Goal: Information Seeking & Learning: Understand process/instructions

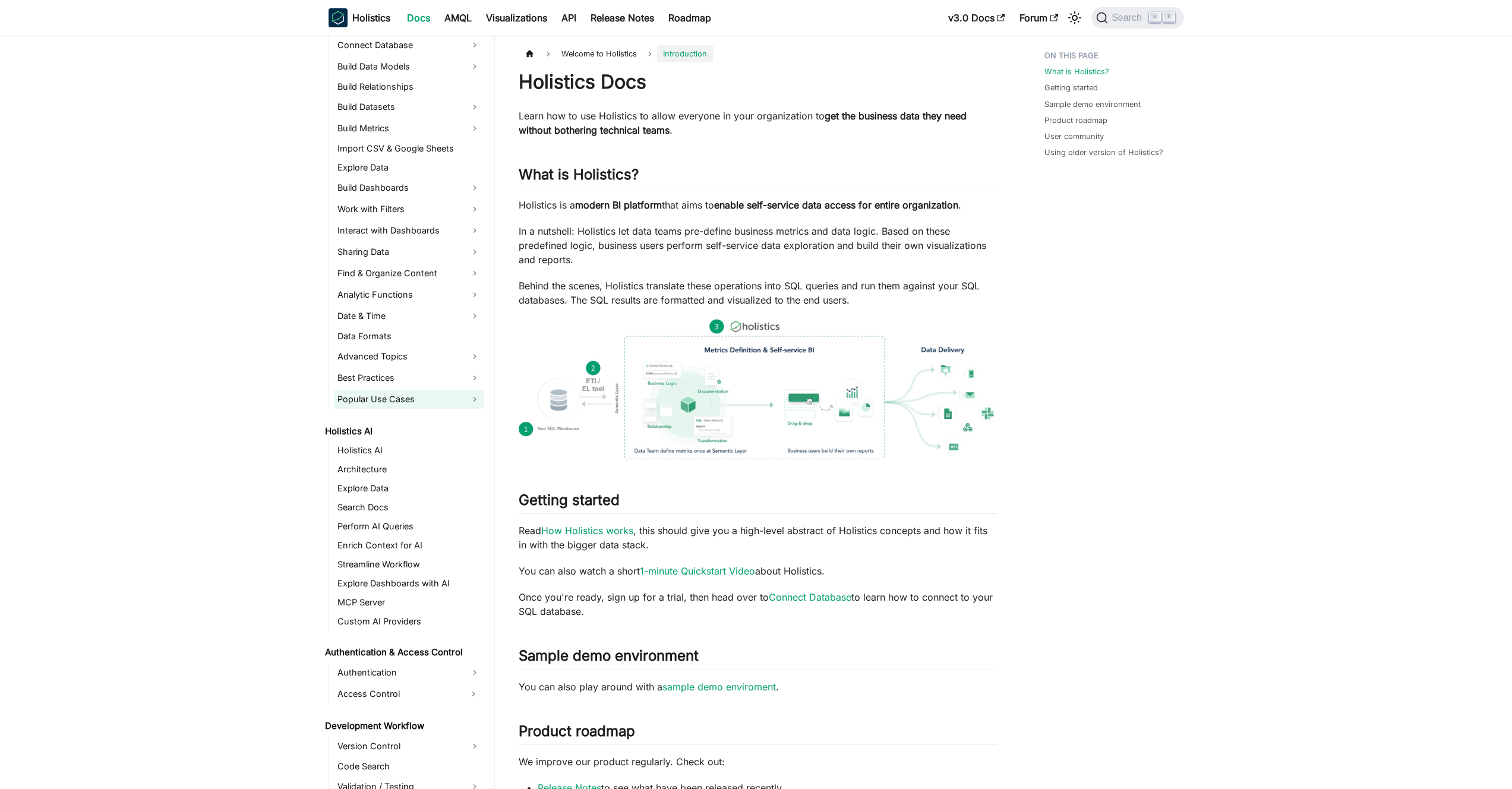
scroll to position [218, 0]
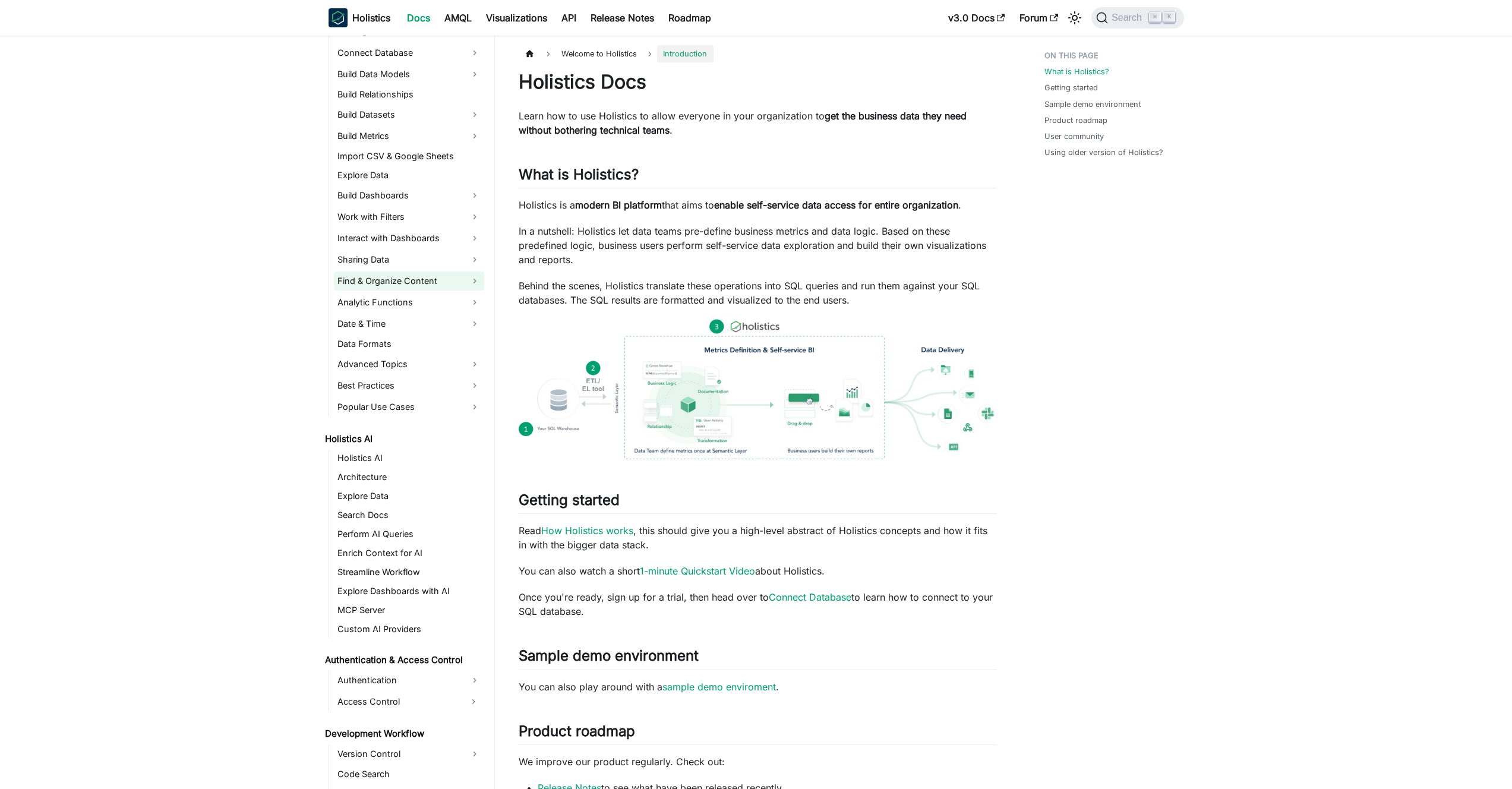
click at [415, 282] on link "Find & Organize Content" at bounding box center [408, 281] width 150 height 19
click at [413, 302] on link "Analytic Functions" at bounding box center [408, 302] width 150 height 19
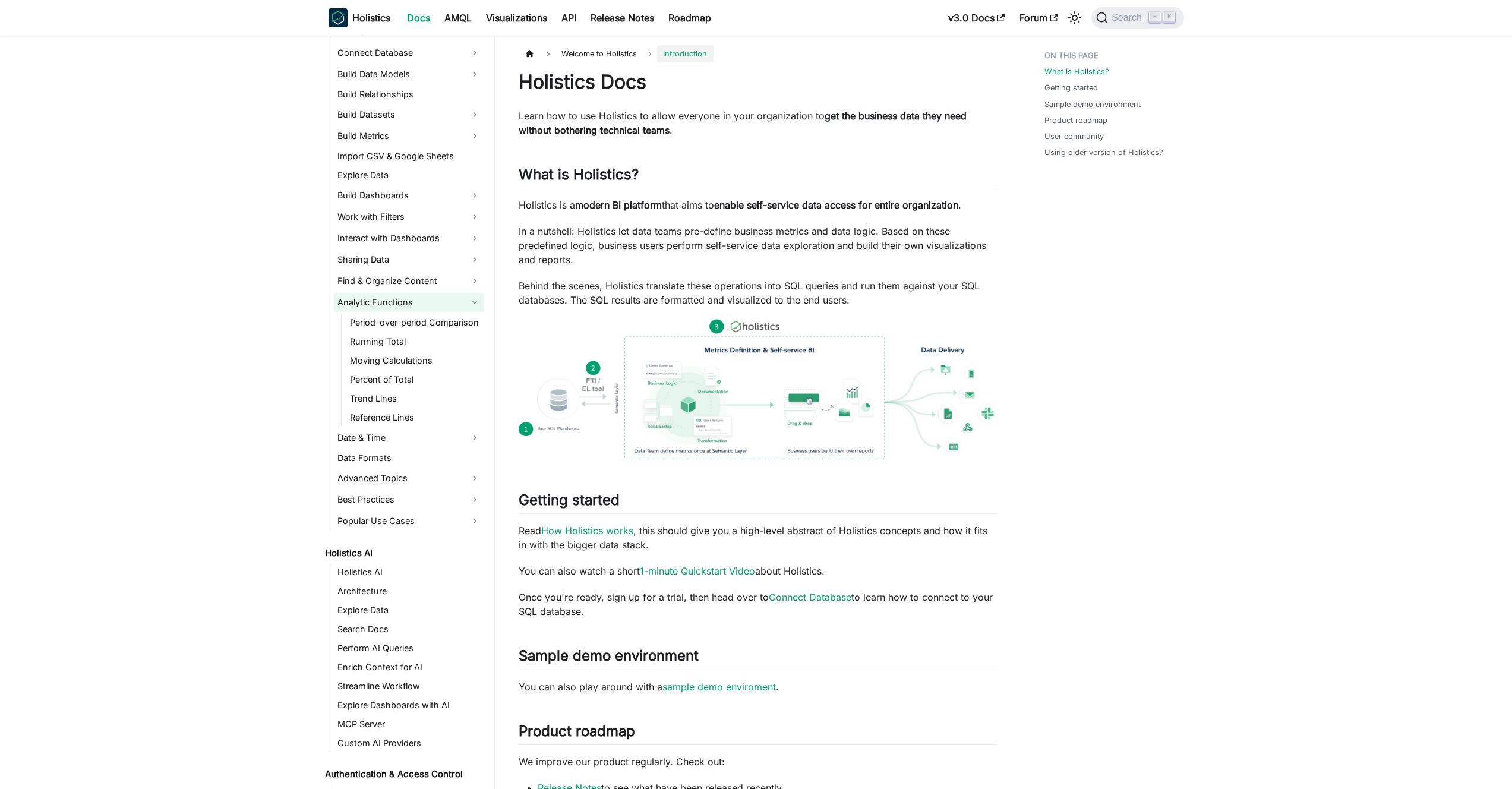
click at [413, 302] on link "Analytic Functions" at bounding box center [408, 302] width 150 height 19
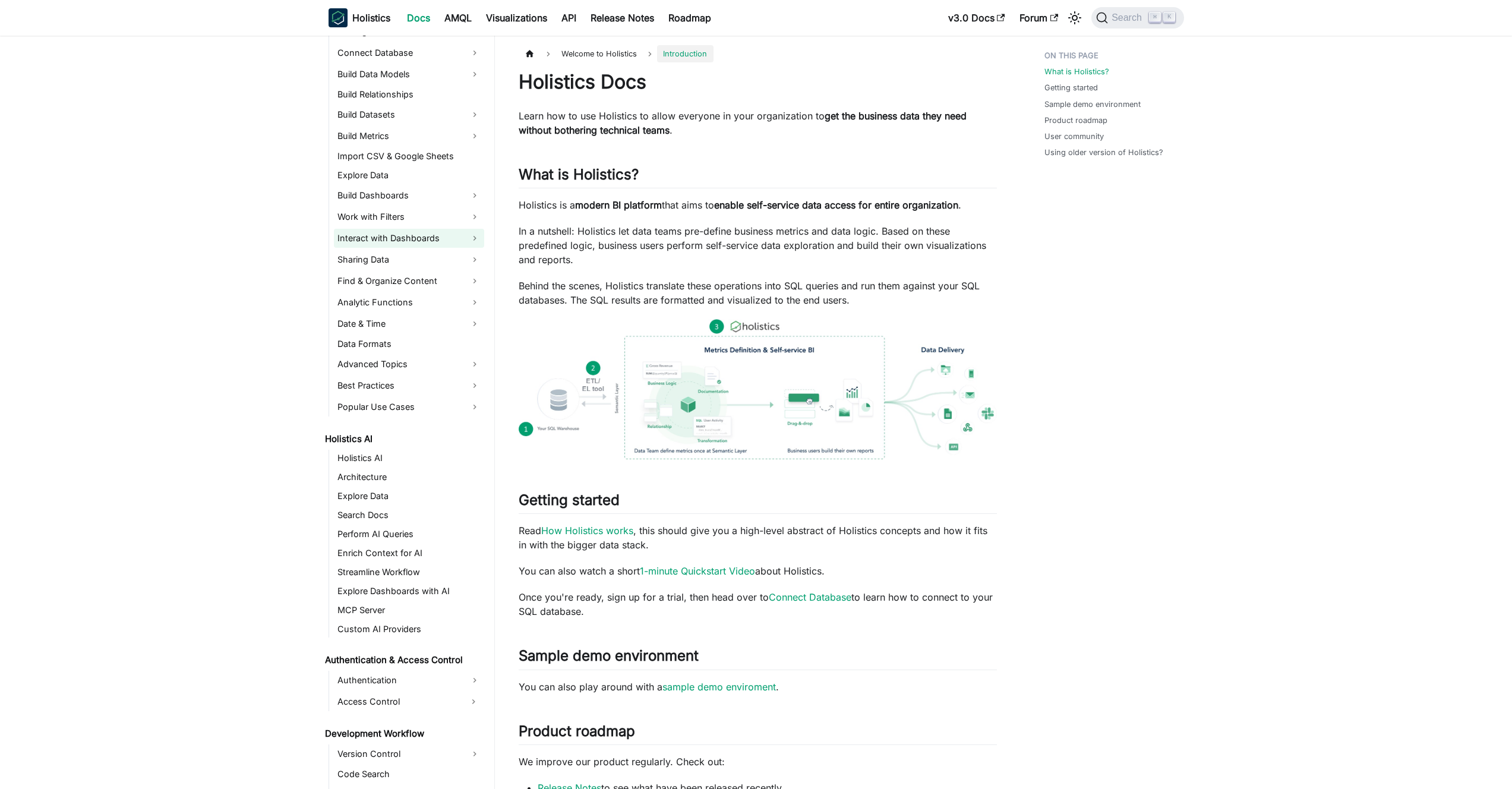
click at [412, 240] on link "Interact with Dashboards" at bounding box center [408, 238] width 150 height 19
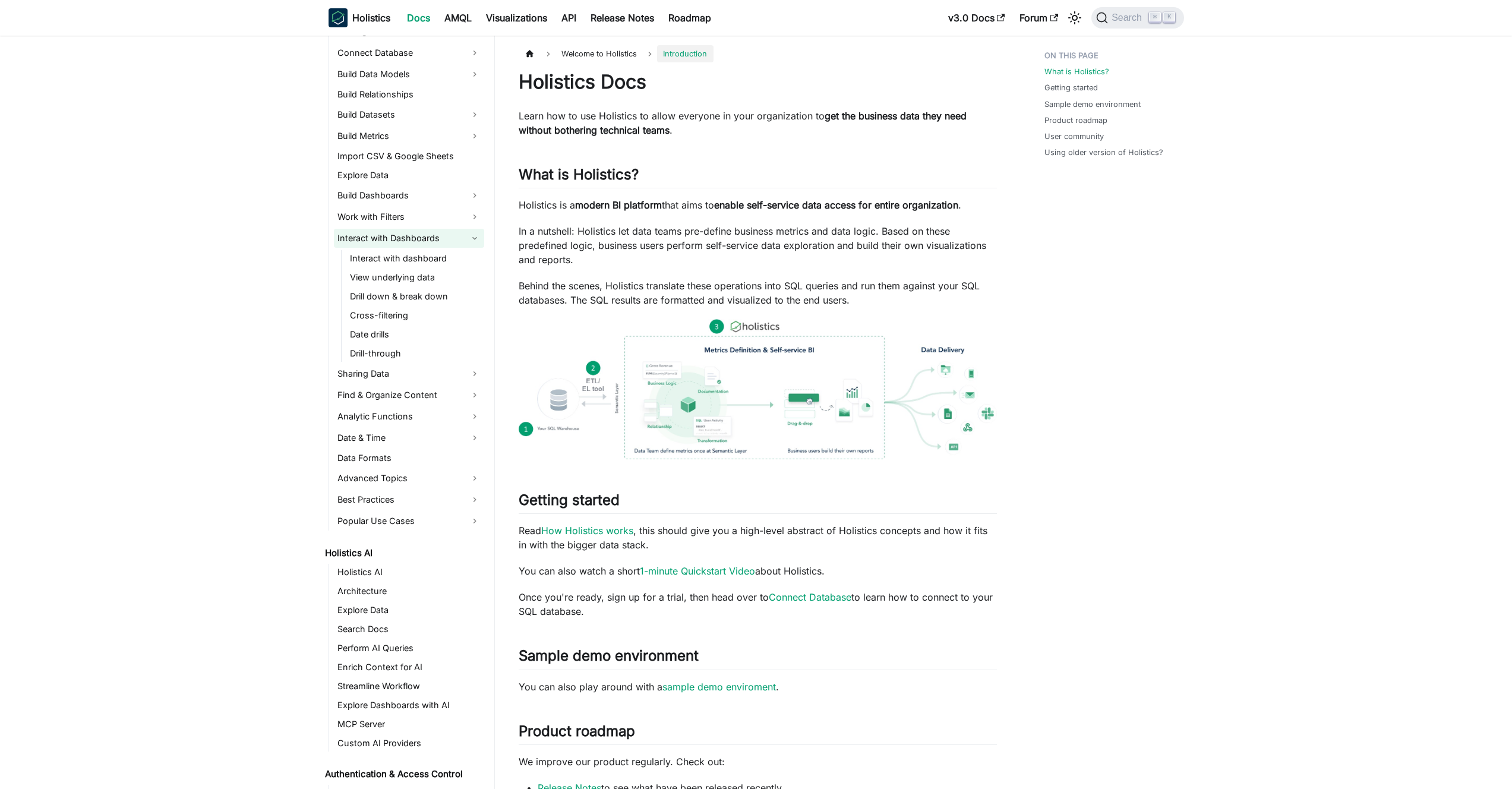
click at [412, 240] on link "Interact with Dashboards" at bounding box center [408, 238] width 150 height 19
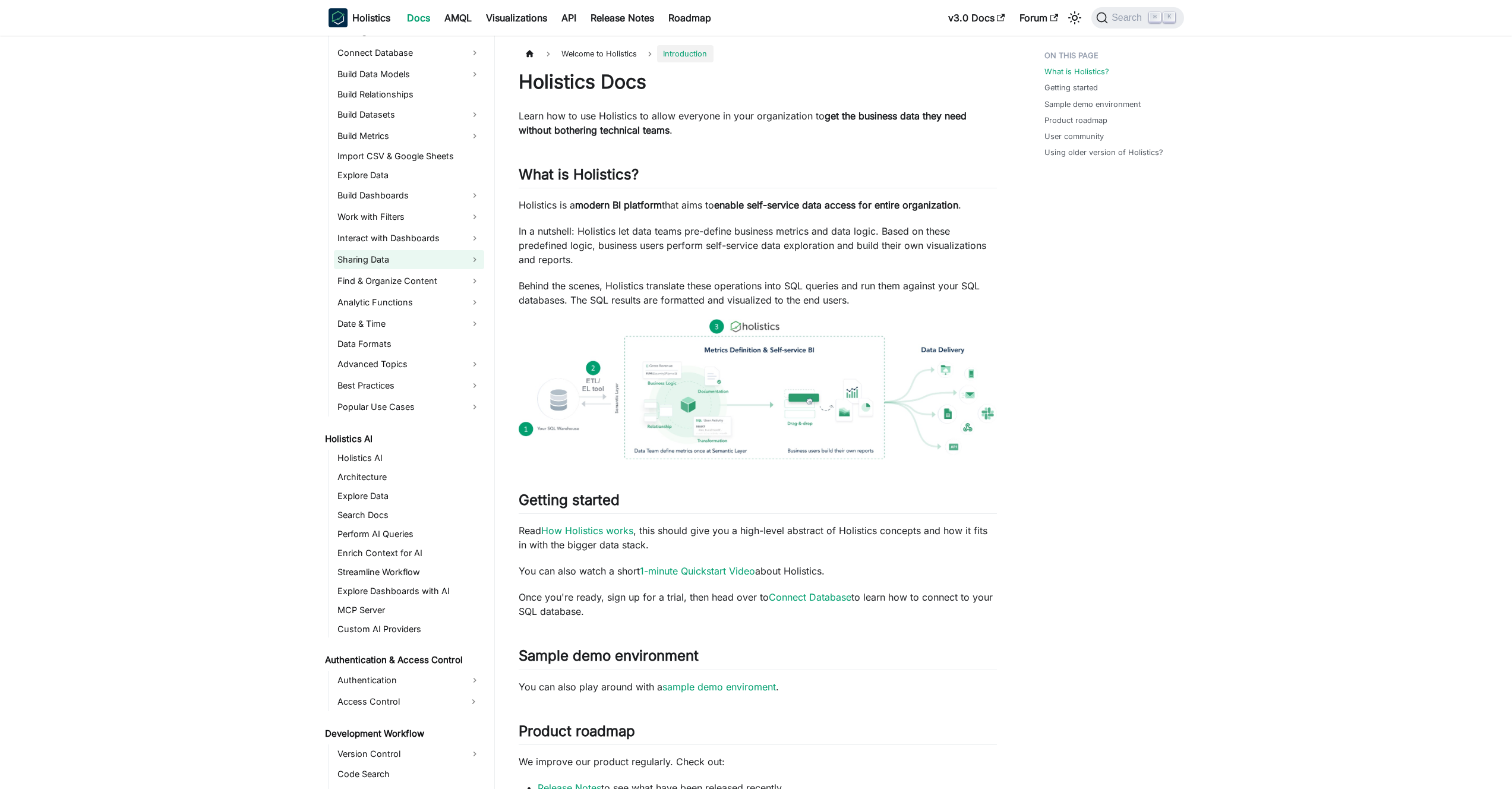
click at [404, 260] on link "Sharing Data" at bounding box center [408, 259] width 150 height 19
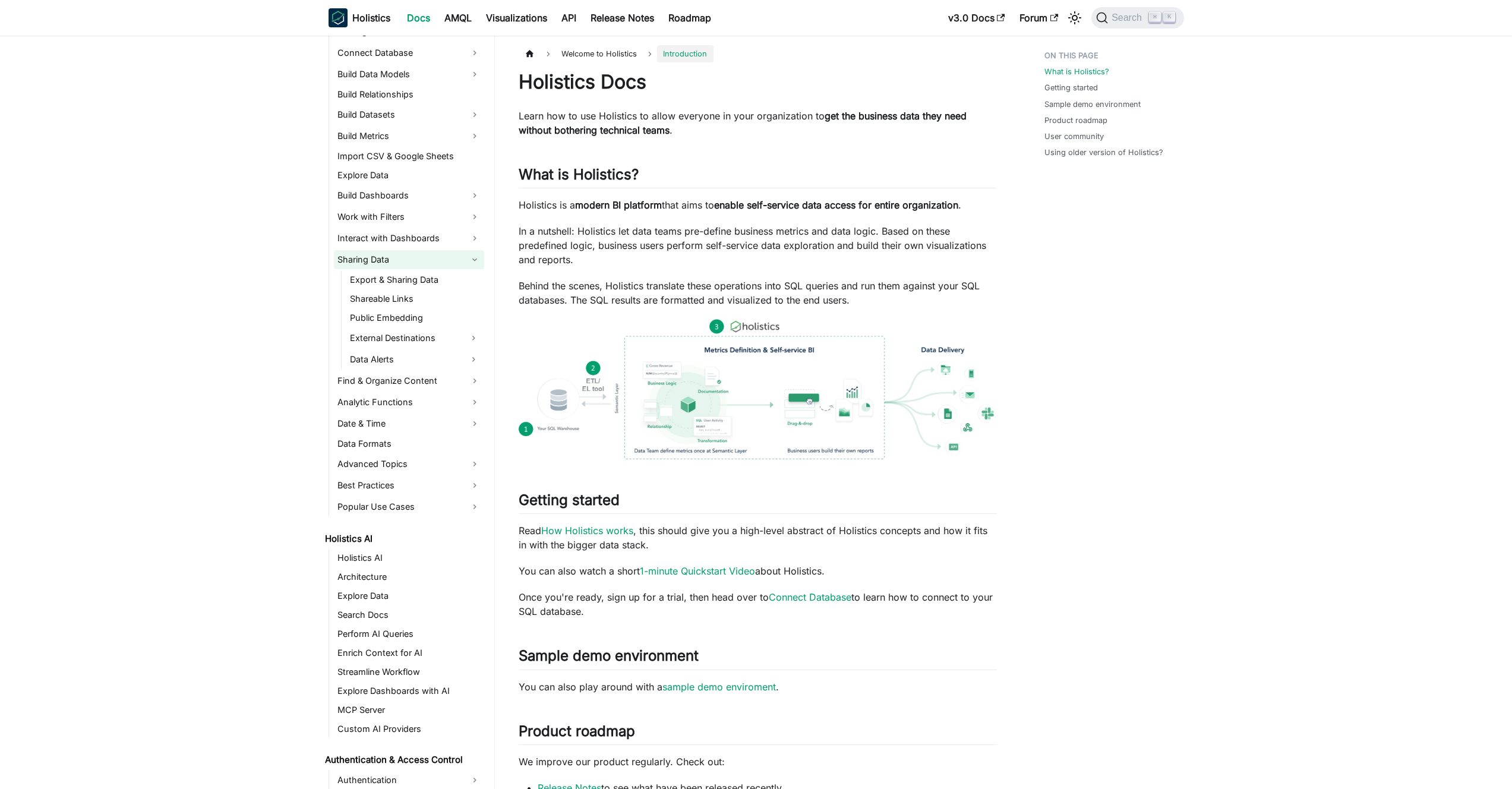
click at [404, 260] on link "Sharing Data" at bounding box center [408, 259] width 150 height 19
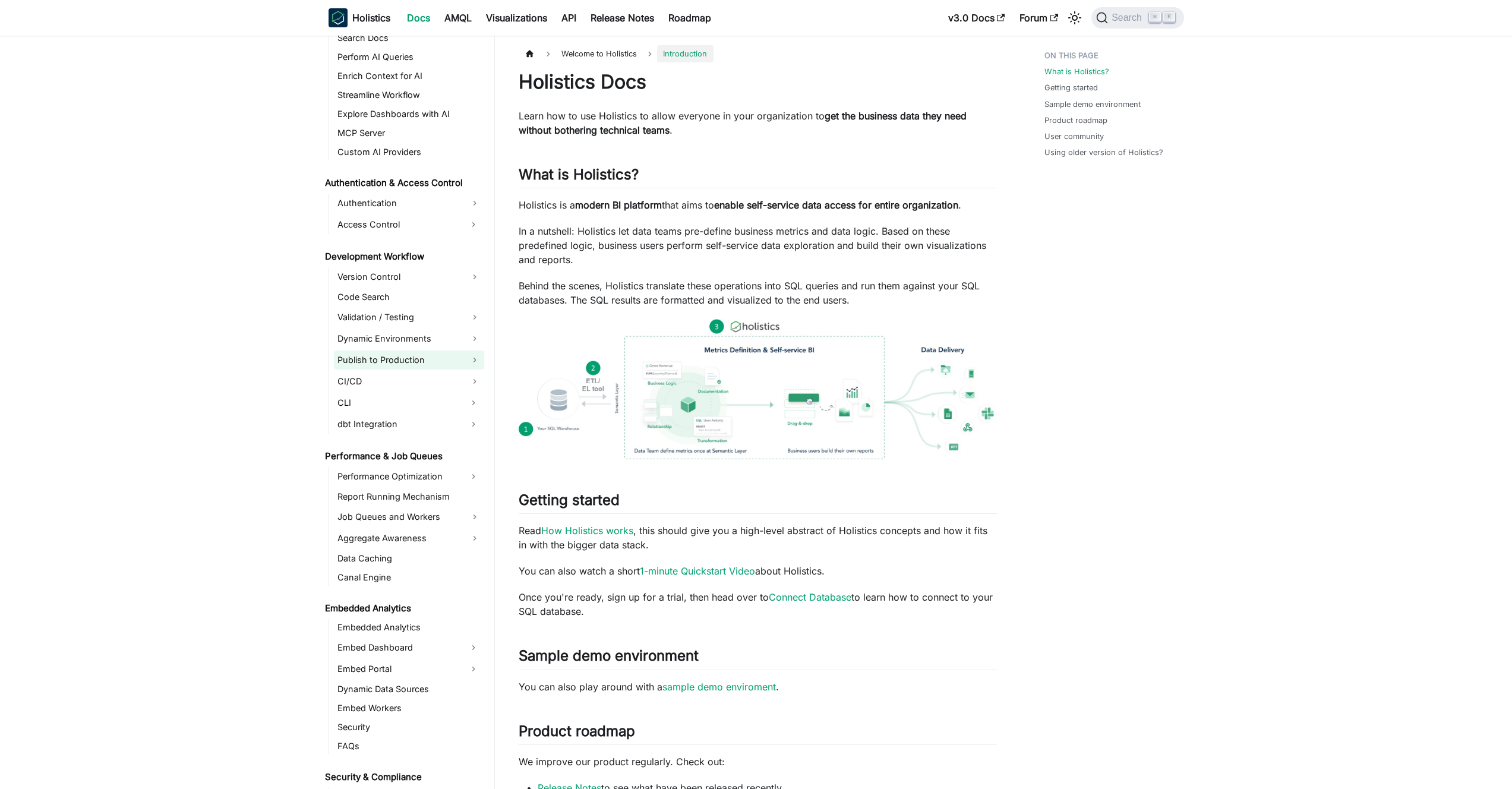
scroll to position [720, 0]
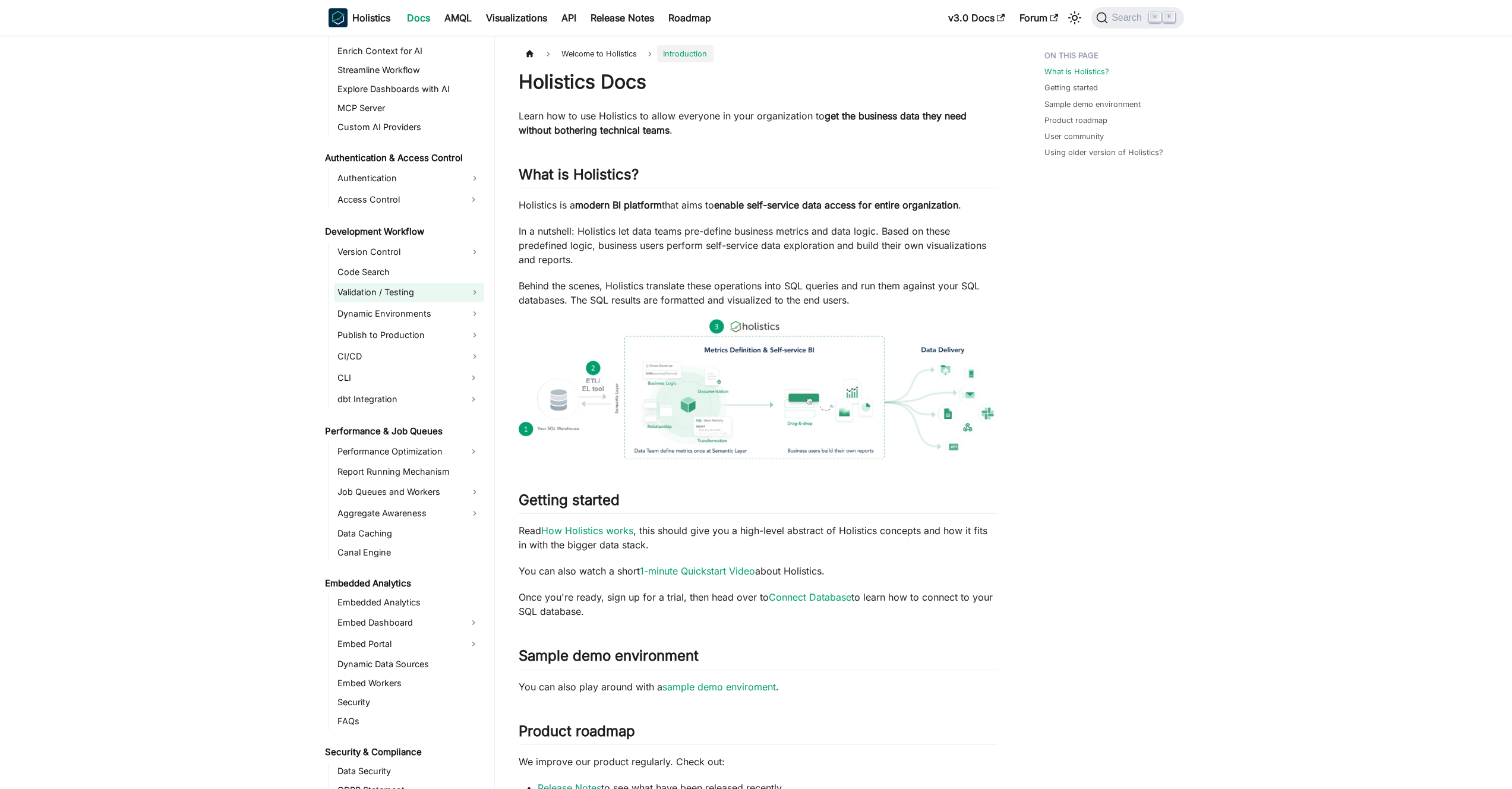
click at [414, 295] on link "Validation / Testing" at bounding box center [408, 292] width 150 height 19
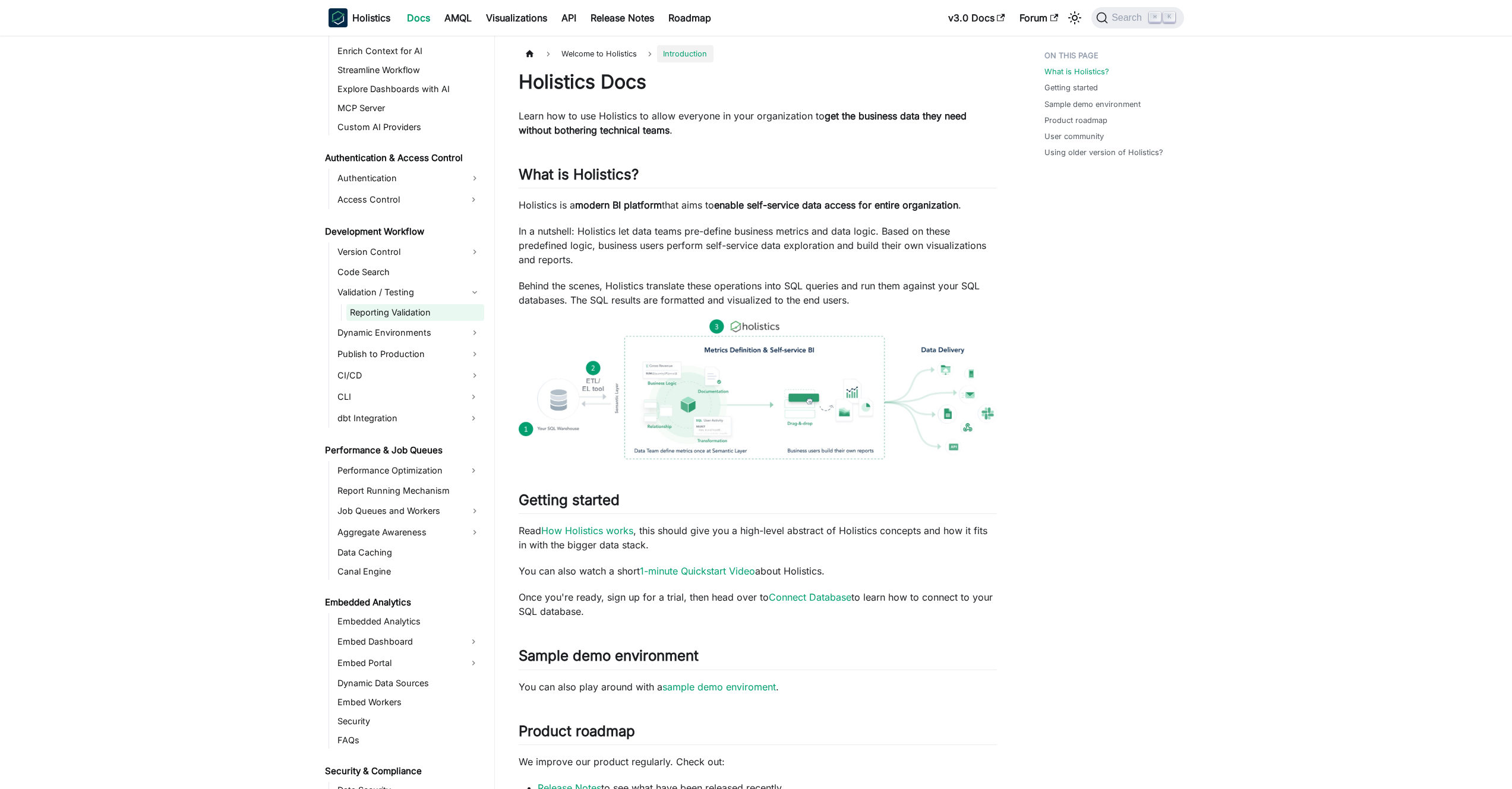
click at [404, 312] on link "Reporting Validation" at bounding box center [415, 312] width 138 height 16
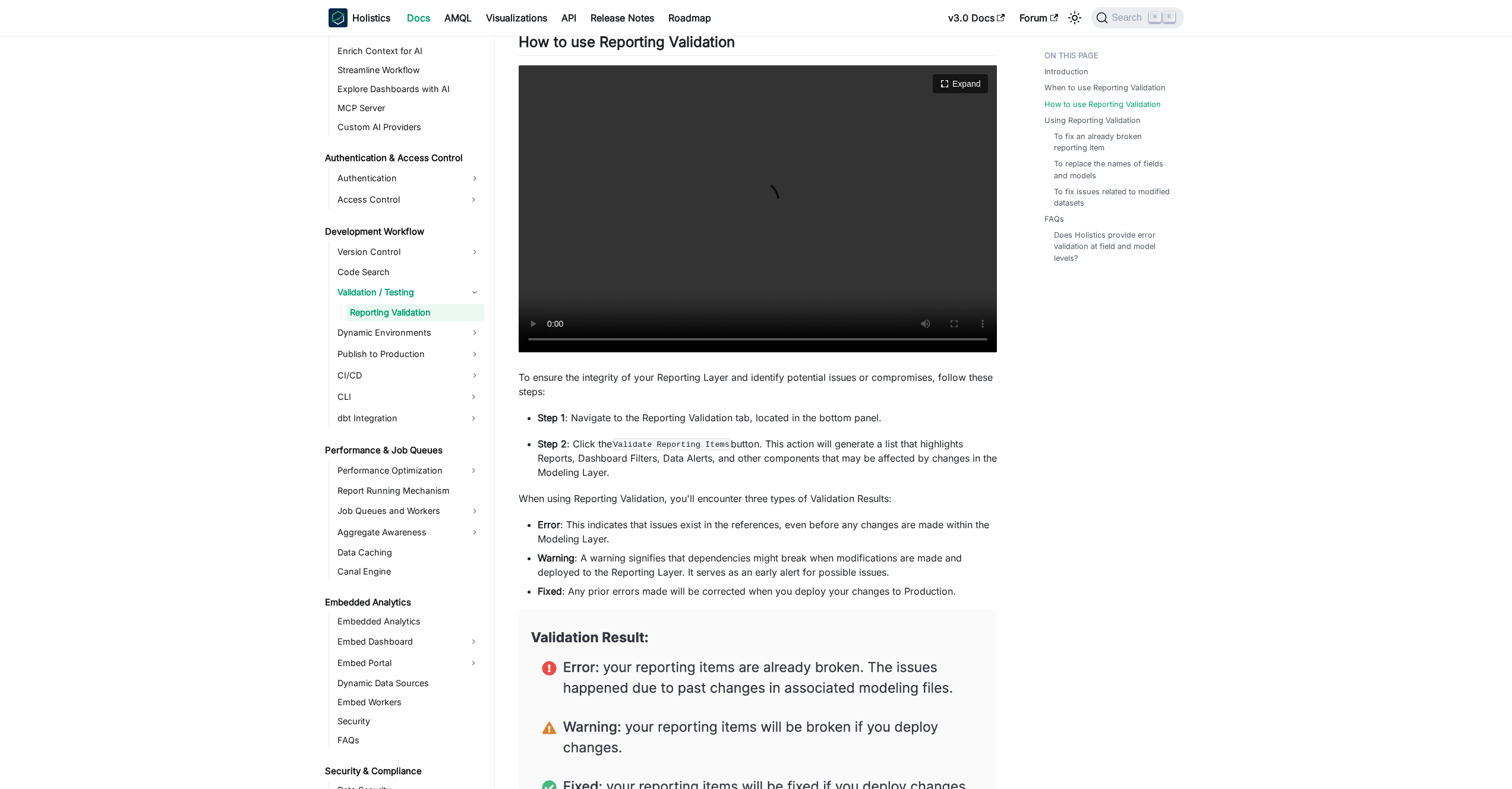
scroll to position [703, 0]
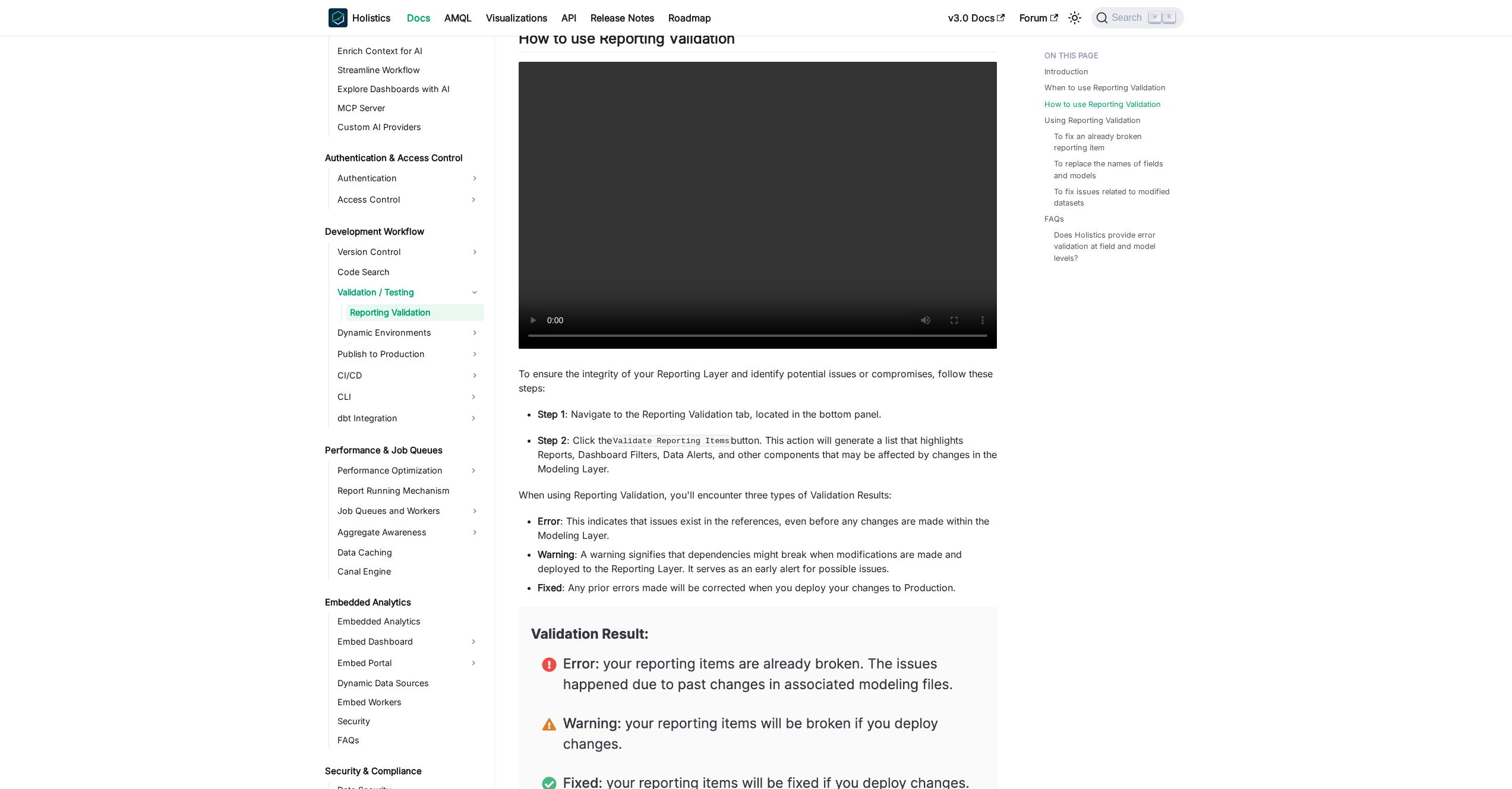
click at [622, 530] on li "Error : This indicates that issues exist in the references, even before any cha…" at bounding box center [767, 528] width 459 height 29
click at [615, 529] on li "Error : This indicates that issues exist in the references, even before any cha…" at bounding box center [767, 528] width 459 height 29
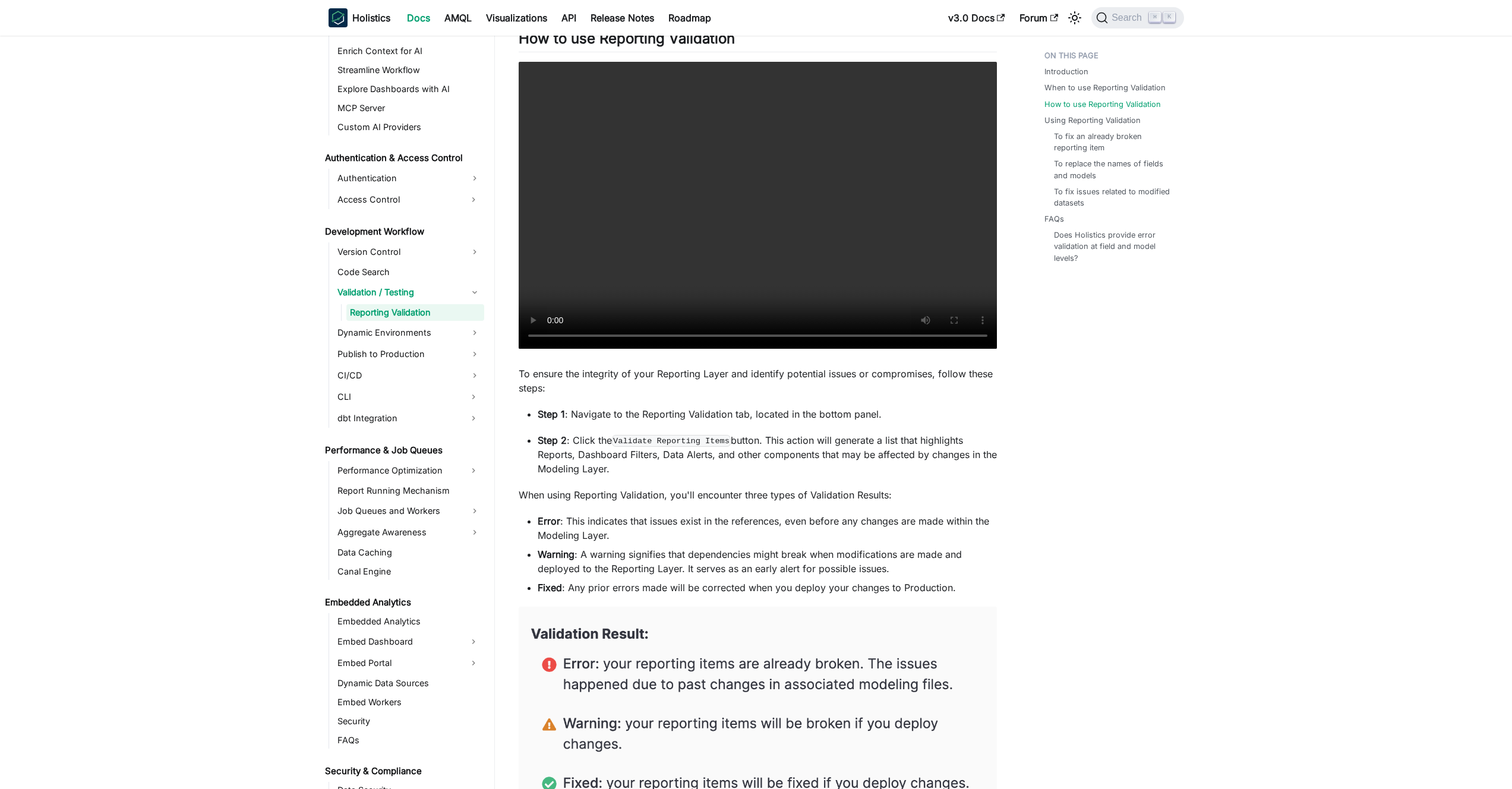
click at [615, 529] on li "Error : This indicates that issues exist in the references, even before any cha…" at bounding box center [767, 528] width 459 height 29
click at [622, 528] on li "Error : This indicates that issues exist in the references, even before any cha…" at bounding box center [767, 528] width 459 height 29
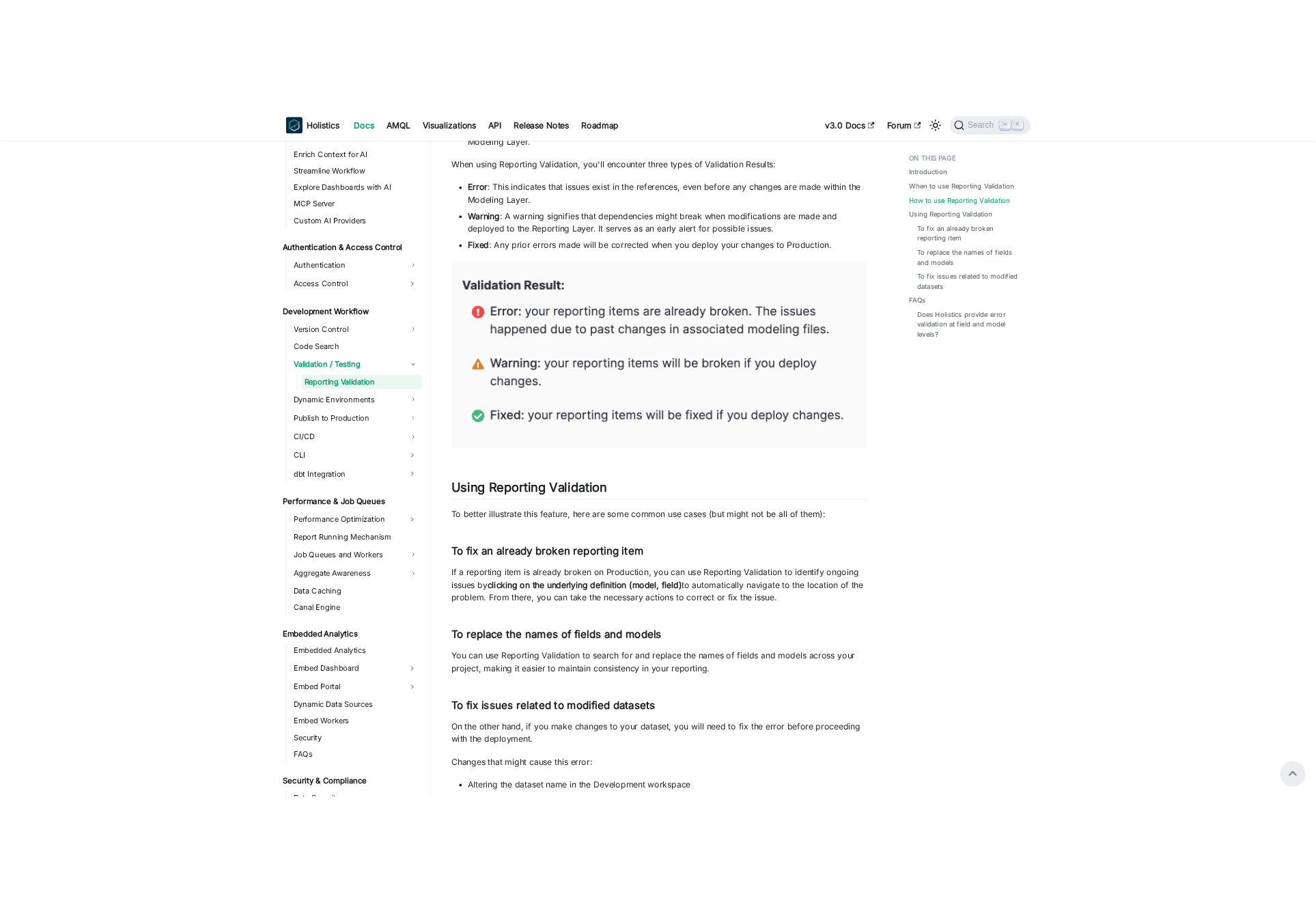
scroll to position [856, 0]
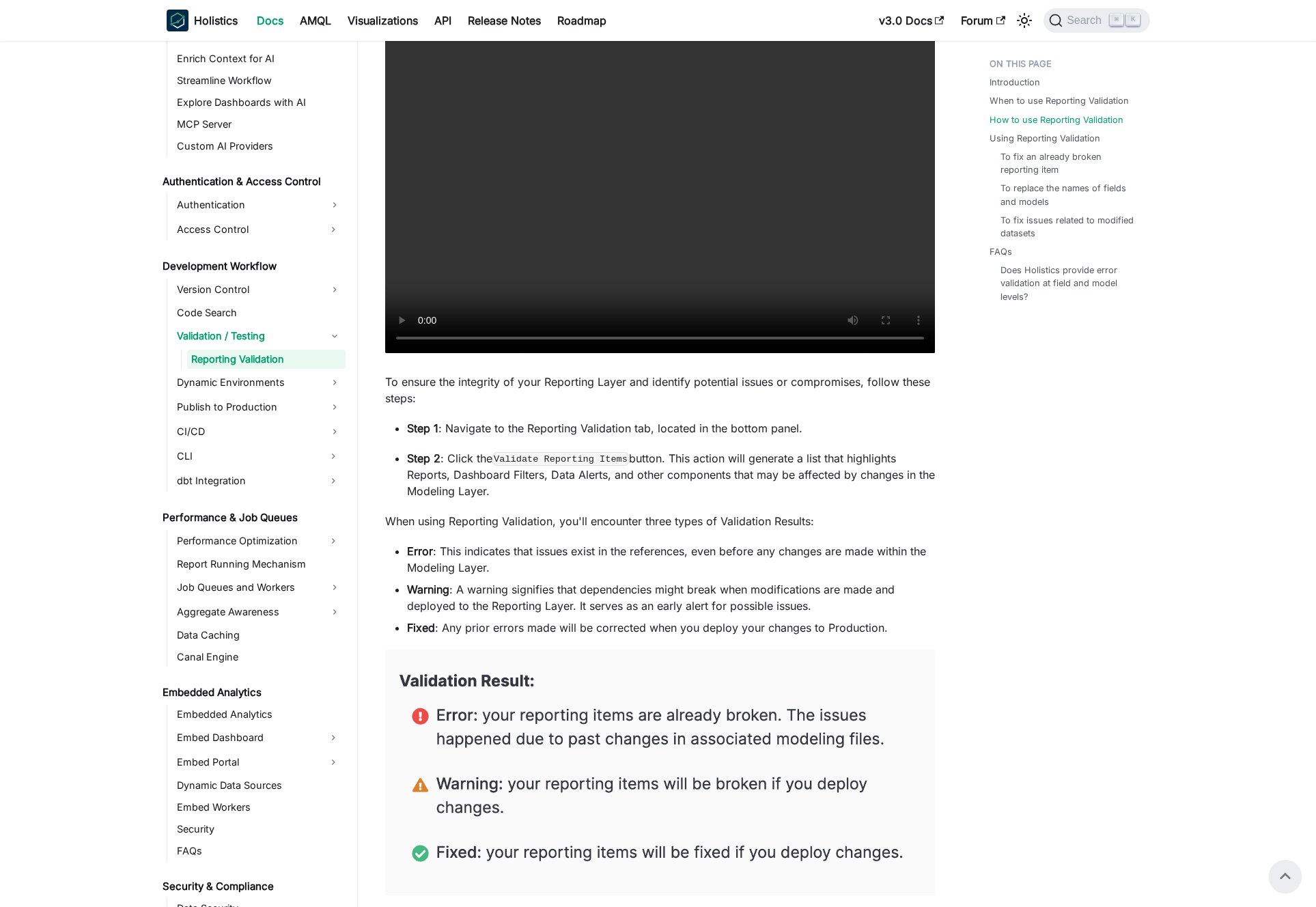
click at [1062, 529] on div "Introduction When to use Reporting Validation How to use Reporting Validation U…" at bounding box center [1062, 916] width 201 height 3442
